Goal: Task Accomplishment & Management: Use online tool/utility

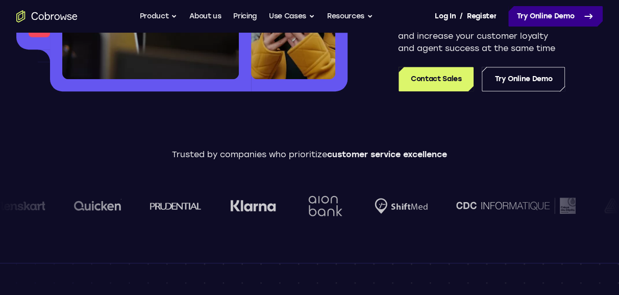
click at [533, 14] on link "Try Online Demo" at bounding box center [555, 16] width 94 height 20
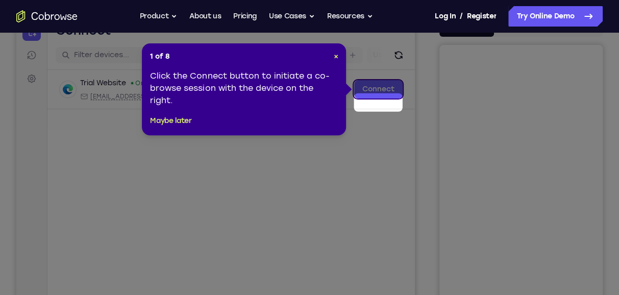
scroll to position [102, 0]
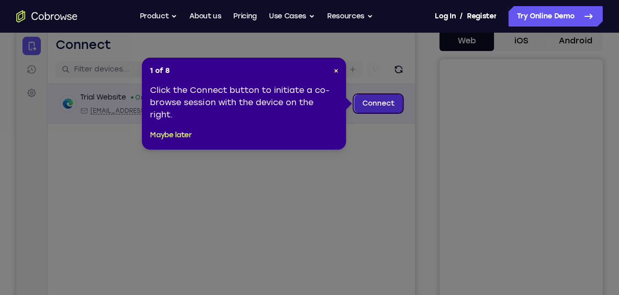
click at [379, 103] on link "Connect" at bounding box center [378, 103] width 48 height 18
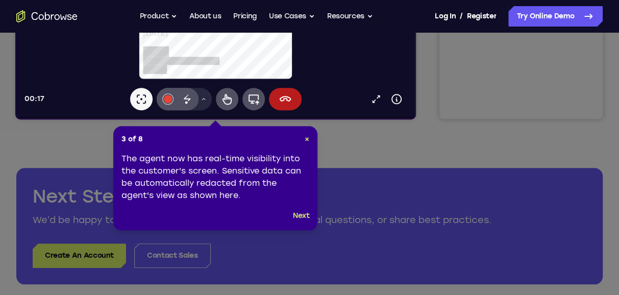
scroll to position [357, 0]
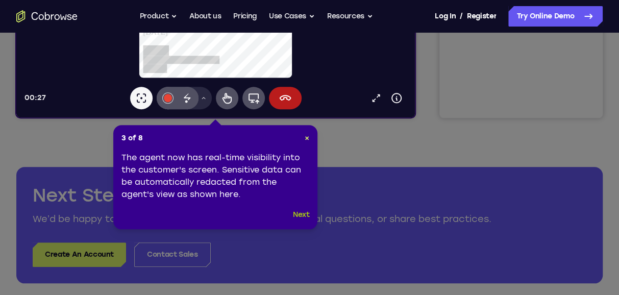
click at [304, 215] on button "Next" at bounding box center [301, 215] width 17 height 12
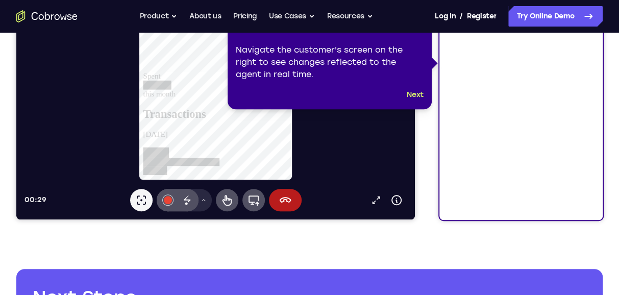
scroll to position [255, 0]
click at [418, 92] on button "Next" at bounding box center [415, 95] width 17 height 12
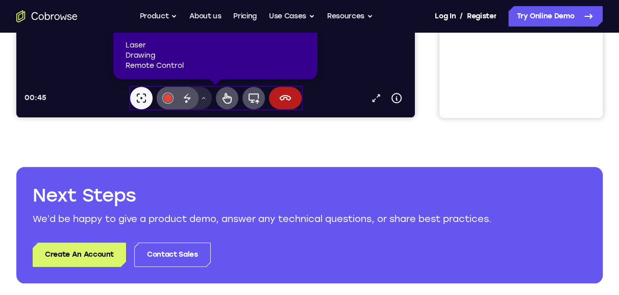
scroll to position [306, 0]
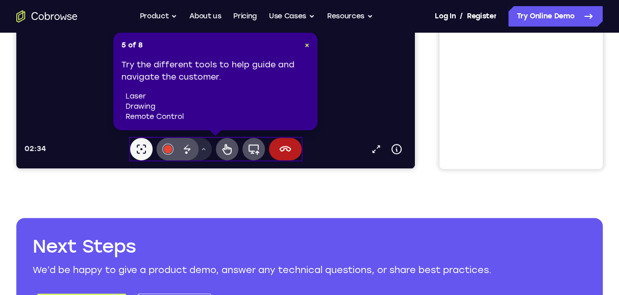
click at [151, 116] on li "remote control" at bounding box center [218, 117] width 184 height 10
click at [144, 106] on li "drawing" at bounding box center [218, 107] width 184 height 10
click at [307, 45] on span "×" at bounding box center [307, 45] width 5 height 9
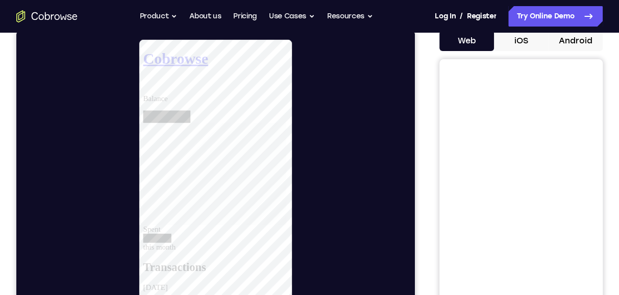
scroll to position [0, 0]
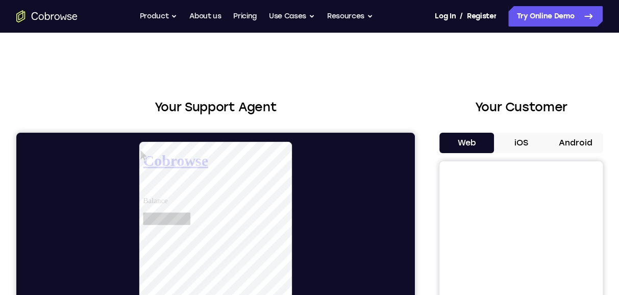
click at [45, 14] on icon "Go to the home page" at bounding box center [47, 16] width 5 height 8
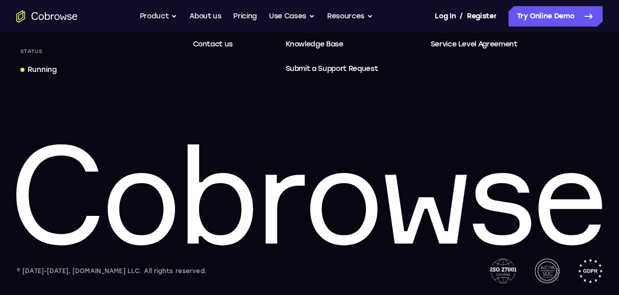
scroll to position [3317, 0]
